Goal: Information Seeking & Learning: Learn about a topic

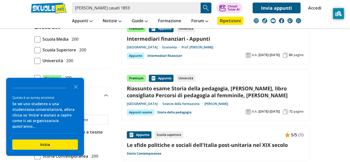
scroll to position [65, 0]
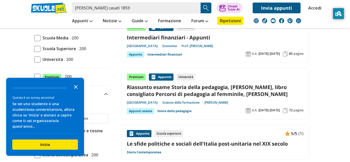
click at [76, 89] on polygon "Close the survey" at bounding box center [76, 87] width 4 height 4
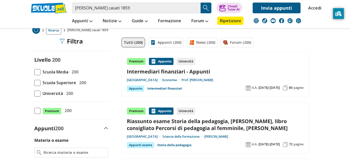
scroll to position [40, 0]
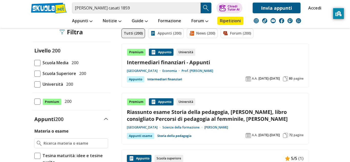
click at [40, 73] on span at bounding box center [37, 74] width 6 height 6
click at [34, 73] on input "Scuola Superiore 200" at bounding box center [34, 73] width 0 height 0
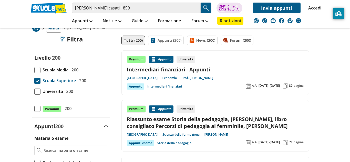
scroll to position [33, 0]
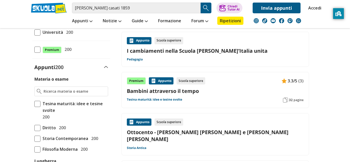
scroll to position [112, 0]
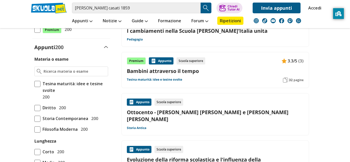
click at [273, 112] on link "Ottocento - [PERSON_NAME] [PERSON_NAME] e [PERSON_NAME] [PERSON_NAME]" at bounding box center [215, 116] width 177 height 14
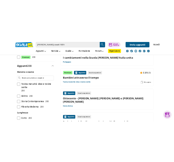
scroll to position [109, 0]
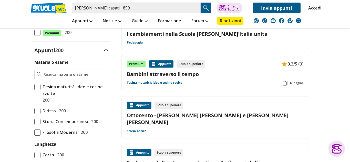
click at [173, 118] on link "Ottocento - [PERSON_NAME] [PERSON_NAME] e [PERSON_NAME] [PERSON_NAME]" at bounding box center [215, 119] width 177 height 14
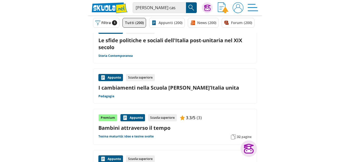
scroll to position [0, 0]
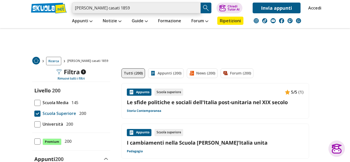
click at [162, 12] on input "[PERSON_NAME] casati 1859" at bounding box center [136, 8] width 128 height 11
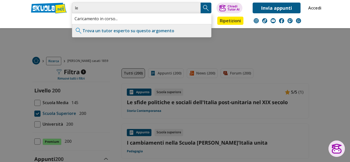
type input "l"
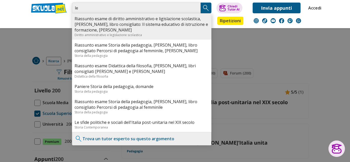
type input "l"
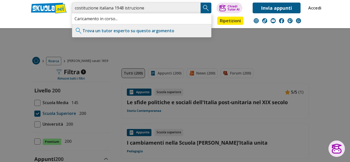
type input "costituzione italiana 1948 istruzione"
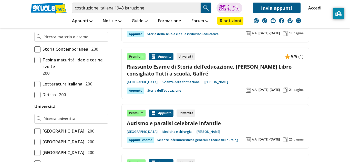
scroll to position [146, 0]
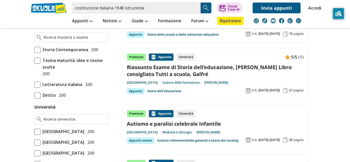
click at [285, 77] on link "Riassunto Esame di Storia dell'educazione, Prof Oliviero Libro consigliato Tutt…" at bounding box center [215, 71] width 177 height 14
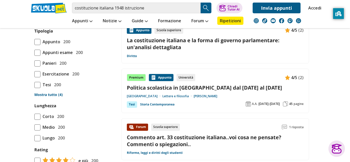
scroll to position [429, 0]
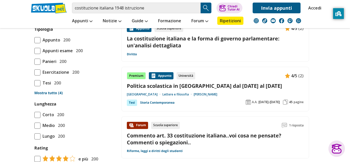
click at [201, 91] on div "Premium Appunto Università 4/5 (2) Politica scolastica in Italia dal 1946 al 19…" at bounding box center [215, 89] width 177 height 34
